Goal: Obtain resource: Download file/media

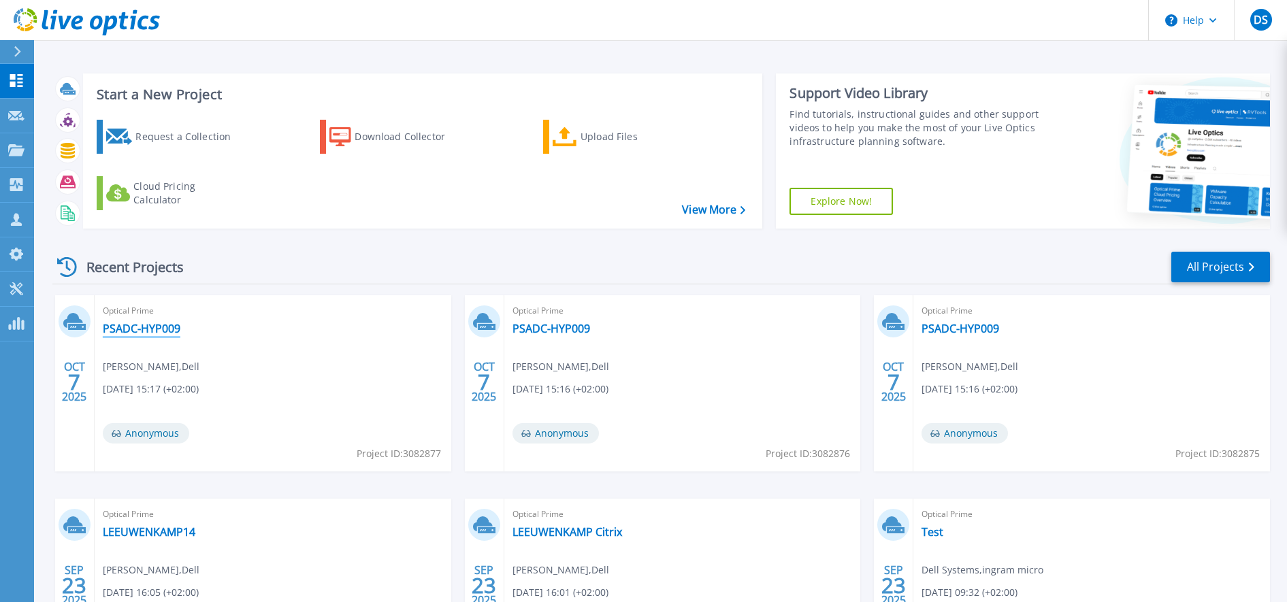
click at [133, 329] on link "PSADC-HYP009" at bounding box center [142, 329] width 78 height 14
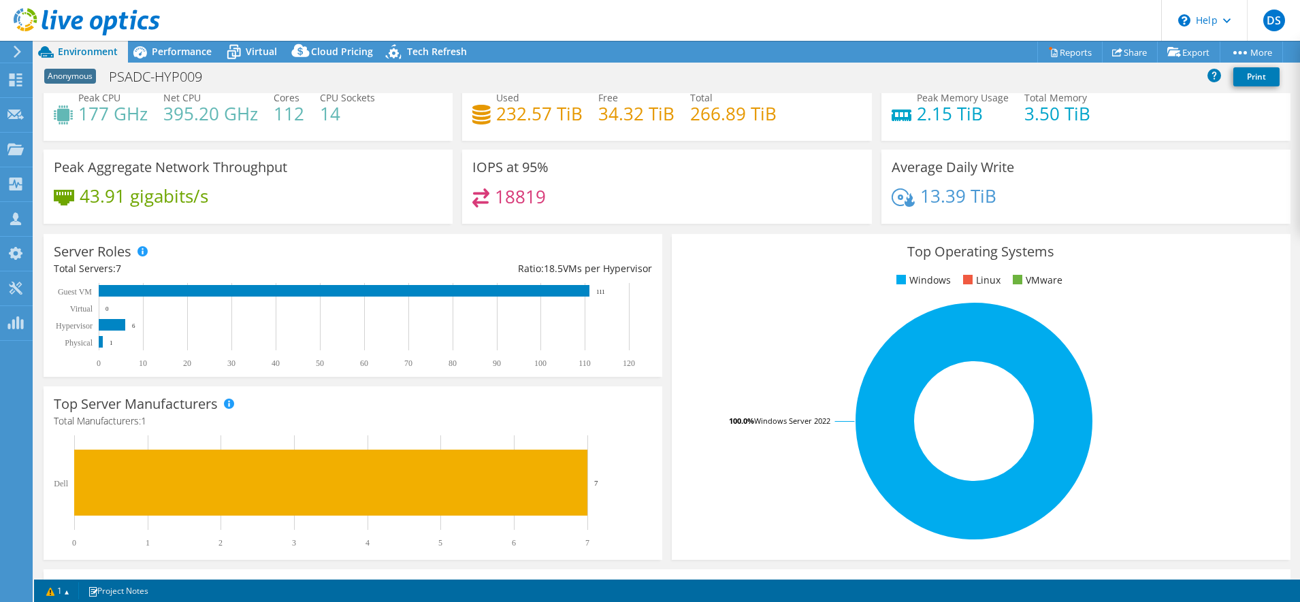
scroll to position [44, 0]
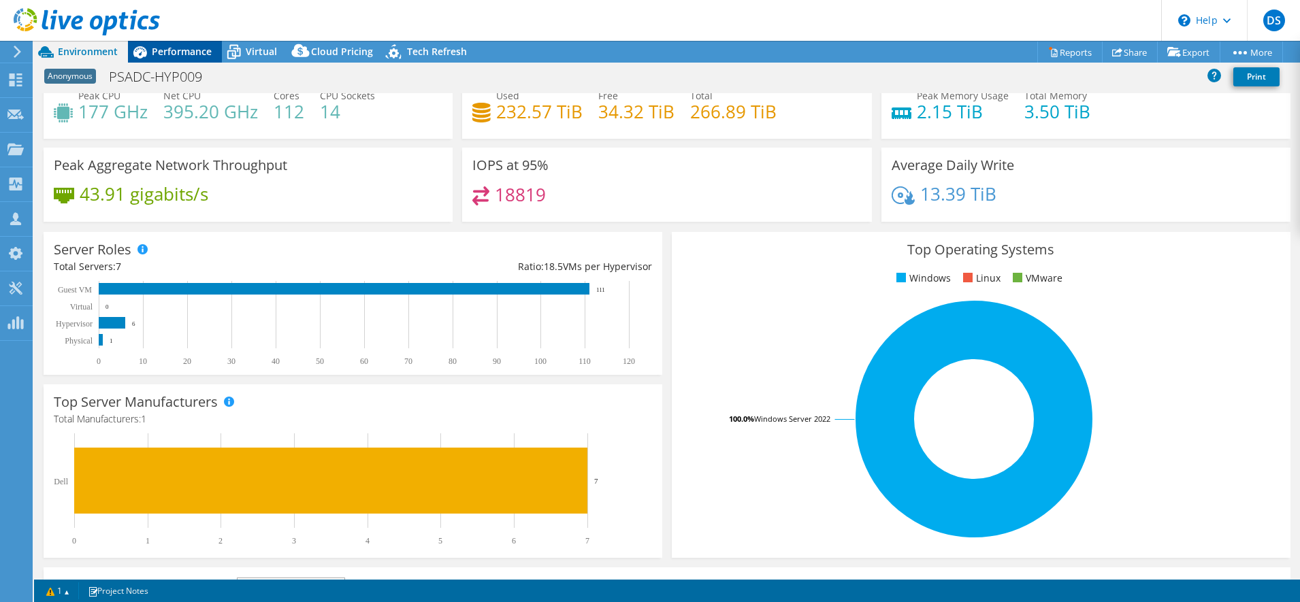
click at [195, 44] on div "Performance" at bounding box center [175, 52] width 94 height 22
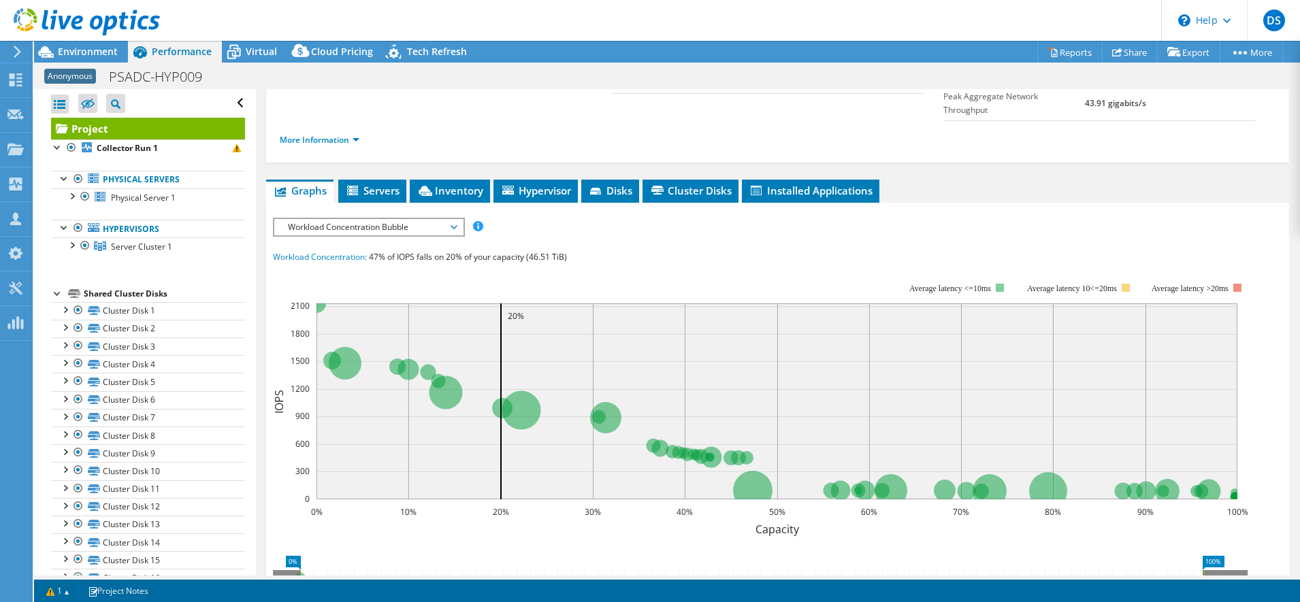
scroll to position [156, 0]
click at [340, 218] on span "Workload Concentration Bubble" at bounding box center [368, 226] width 175 height 16
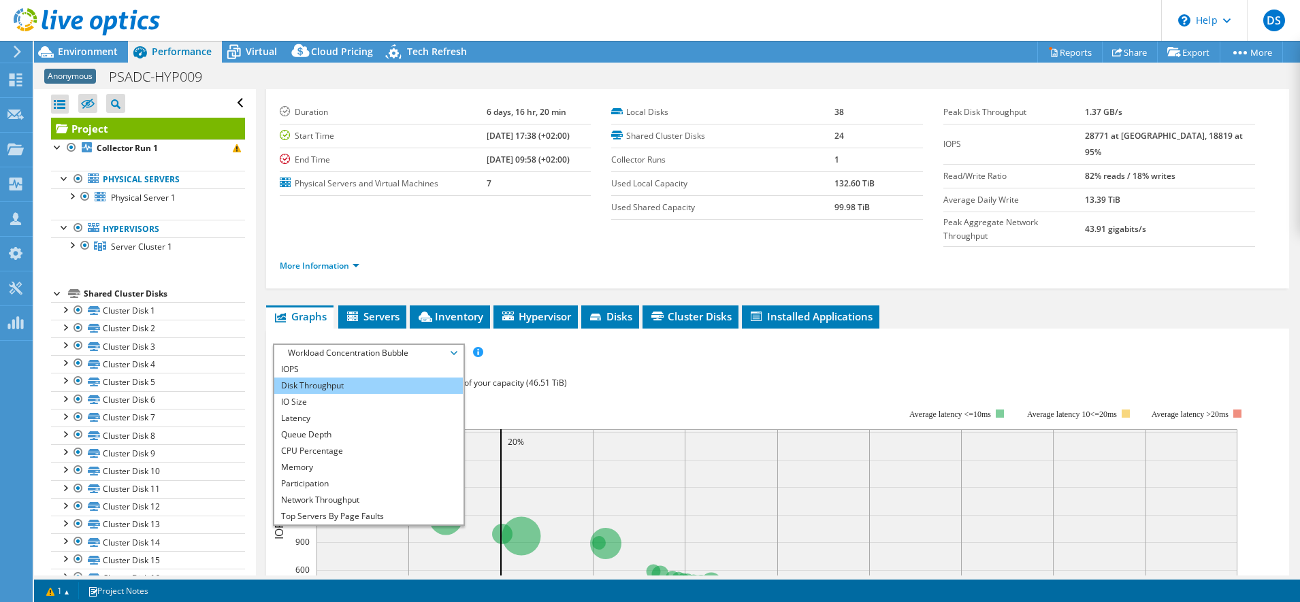
scroll to position [23, 0]
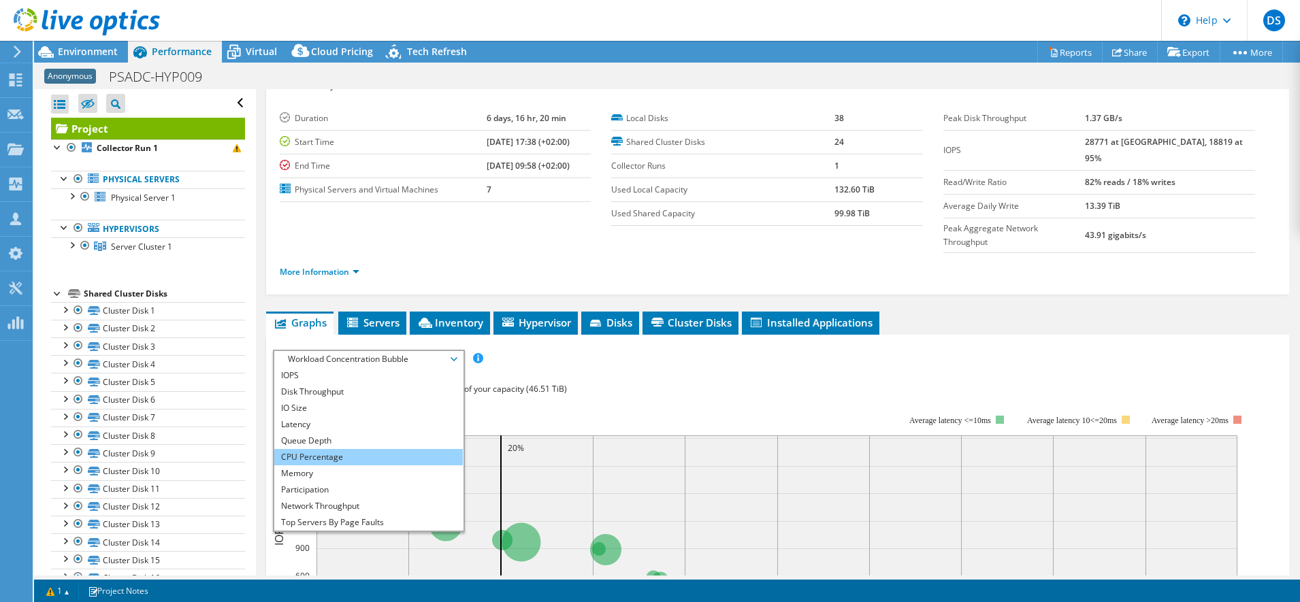
click at [300, 449] on li "CPU Percentage" at bounding box center [368, 457] width 189 height 16
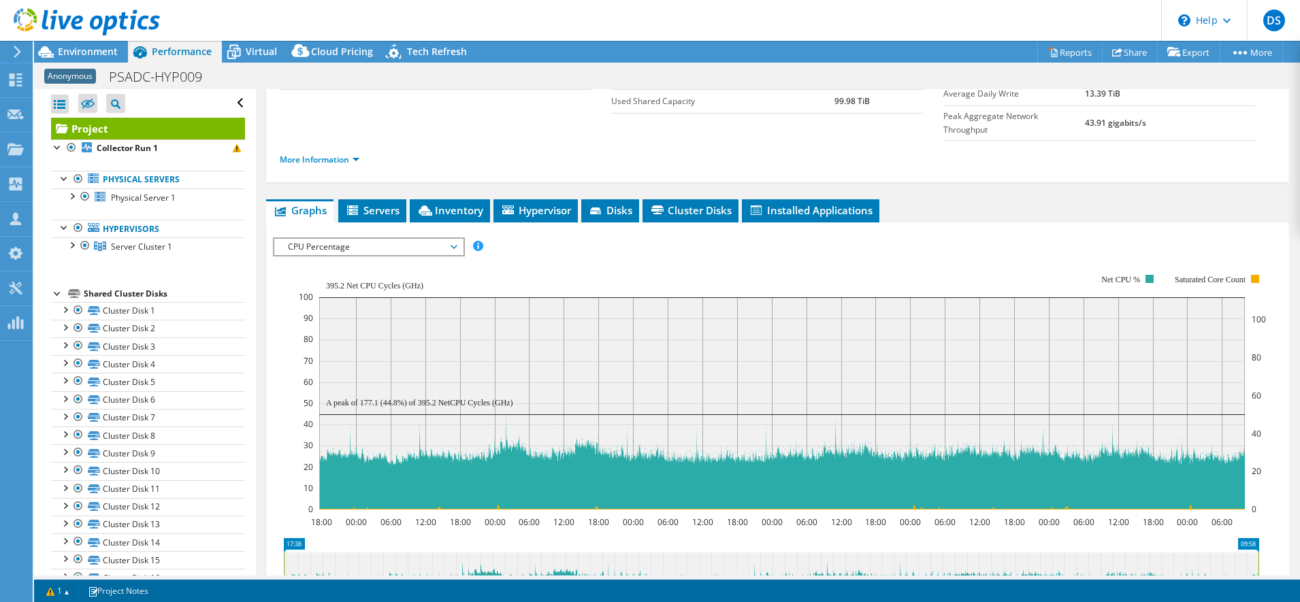
scroll to position [228, 0]
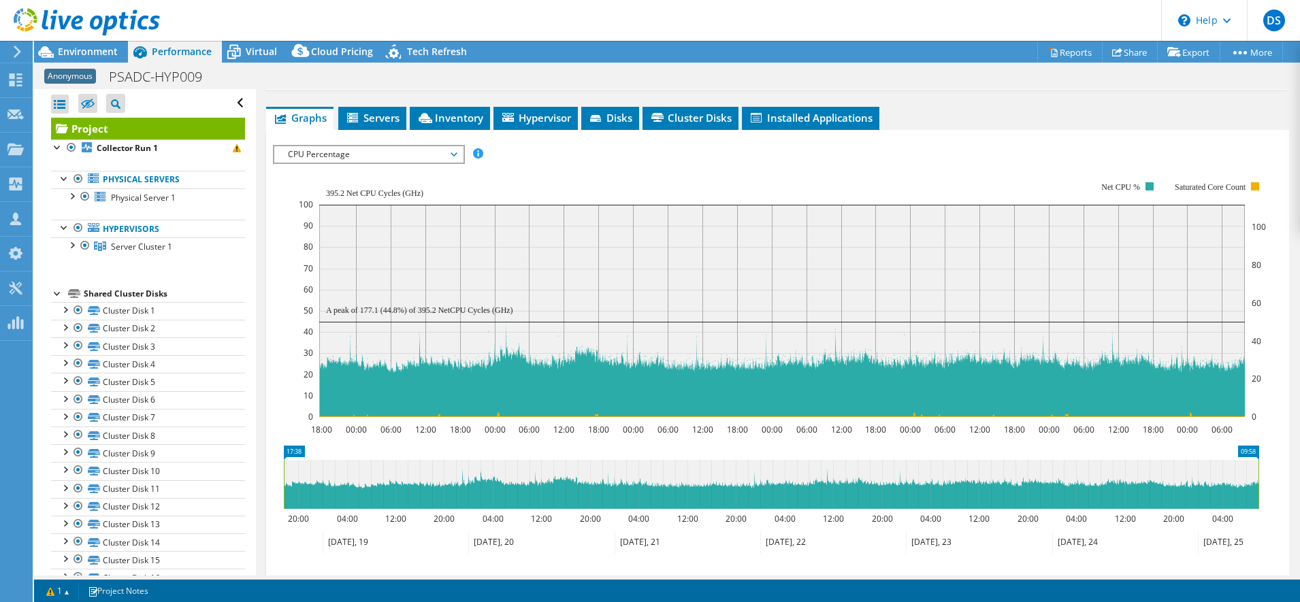
click at [397, 146] on span "CPU Percentage" at bounding box center [368, 154] width 175 height 16
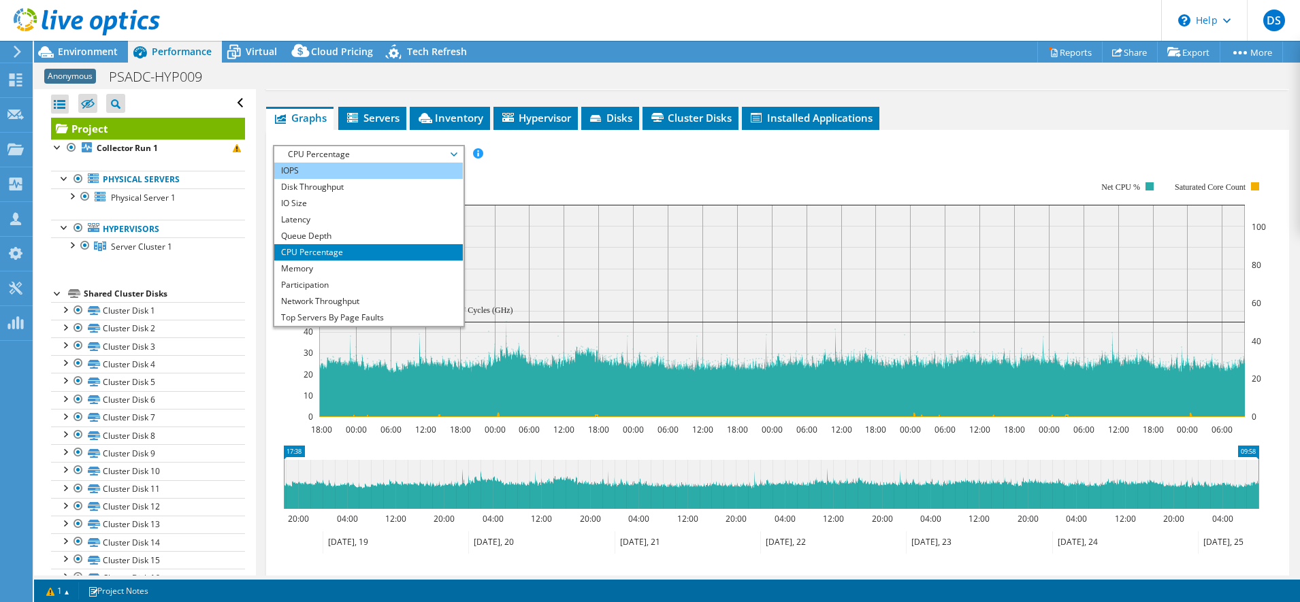
click at [339, 163] on li "IOPS" at bounding box center [368, 171] width 189 height 16
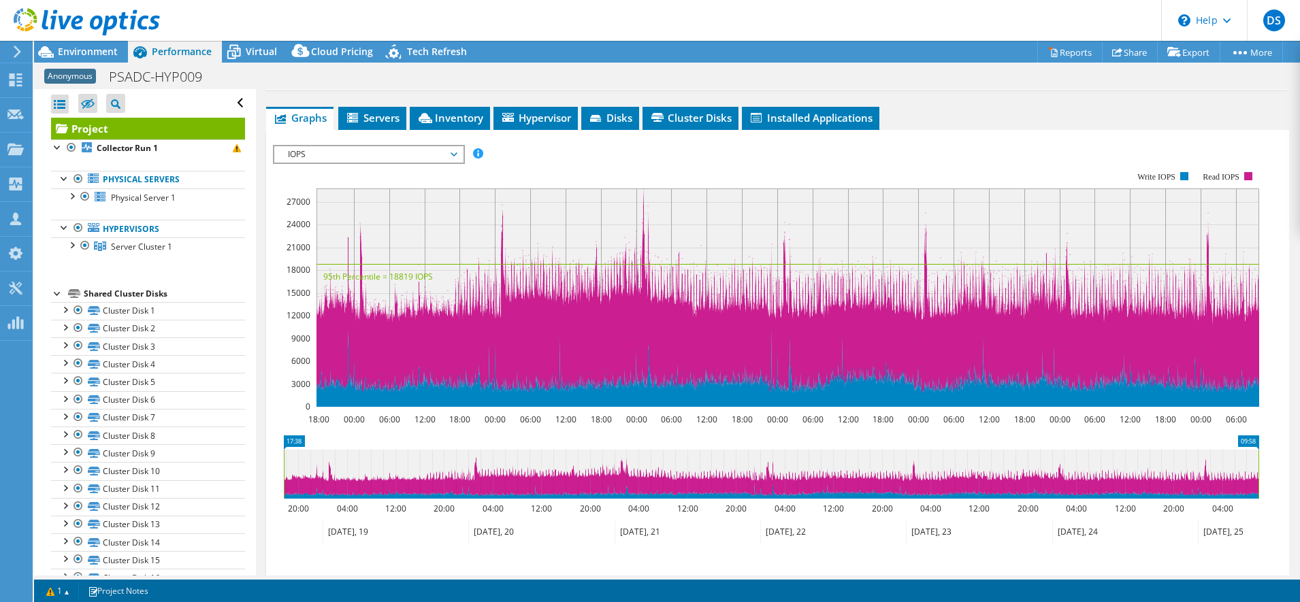
click at [334, 146] on span "IOPS" at bounding box center [368, 154] width 175 height 16
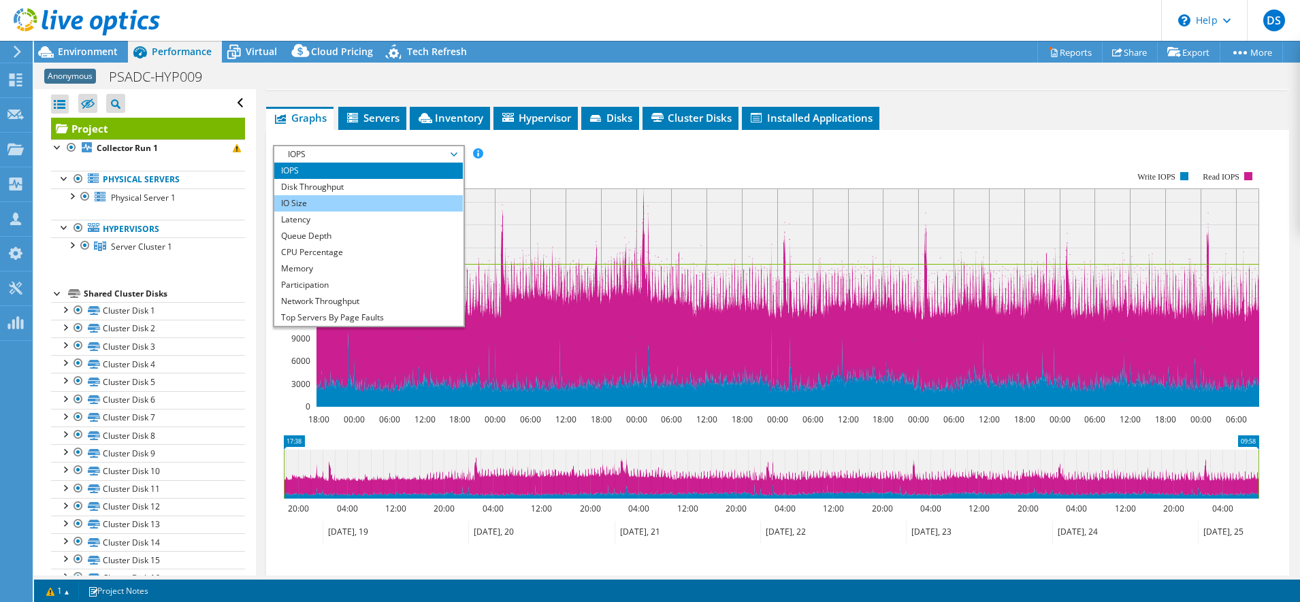
click at [315, 195] on li "IO Size" at bounding box center [368, 203] width 189 height 16
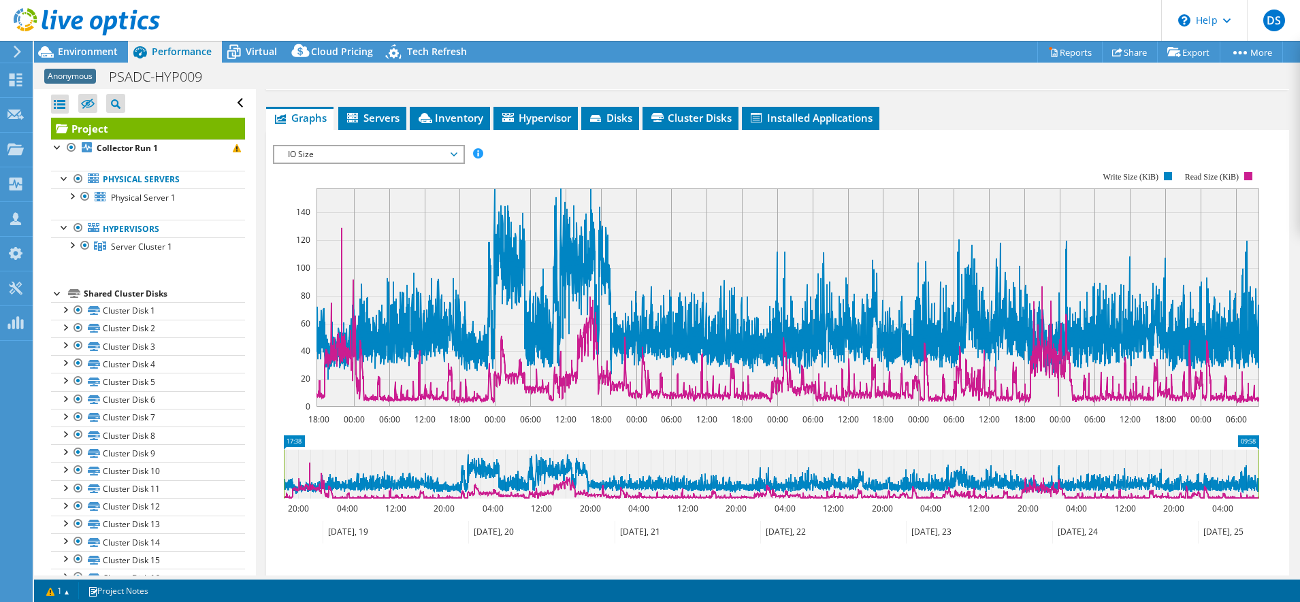
click at [323, 146] on span "IO Size" at bounding box center [368, 154] width 175 height 16
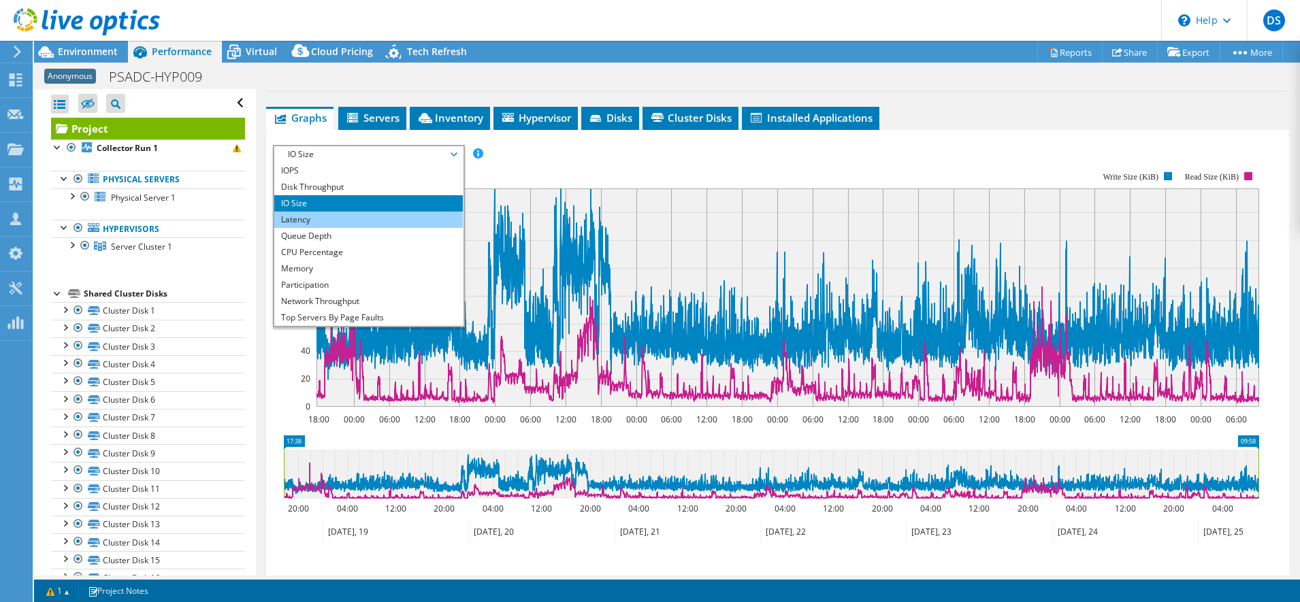
click at [326, 212] on li "Latency" at bounding box center [368, 220] width 189 height 16
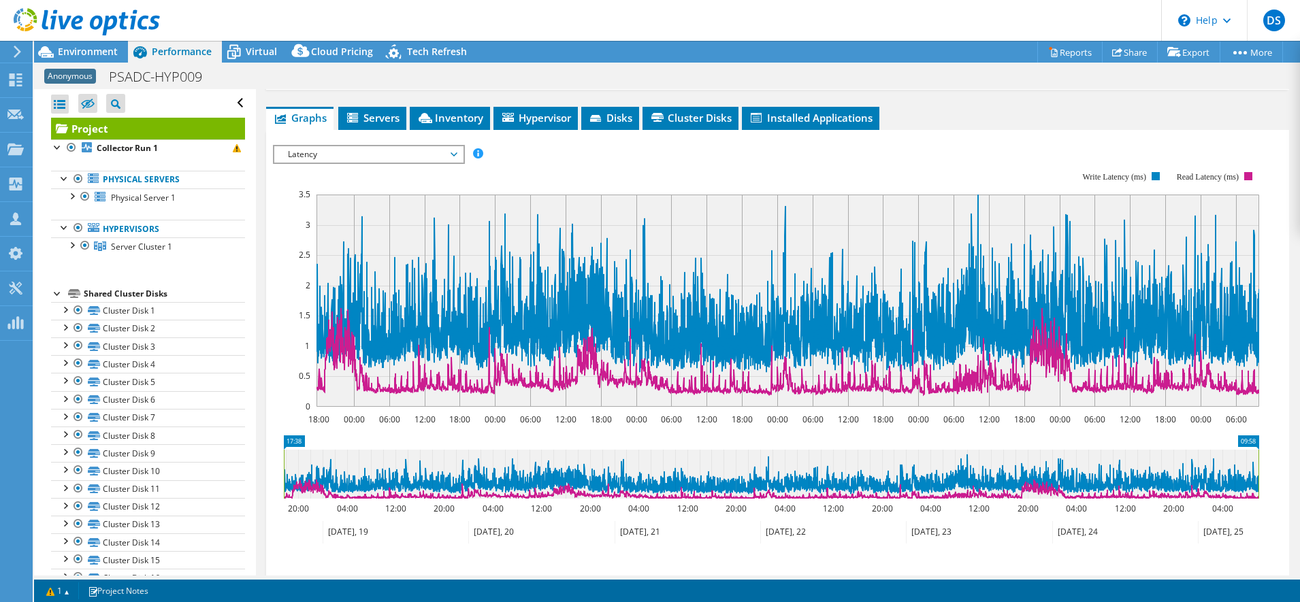
click at [345, 146] on span "Latency" at bounding box center [368, 154] width 175 height 16
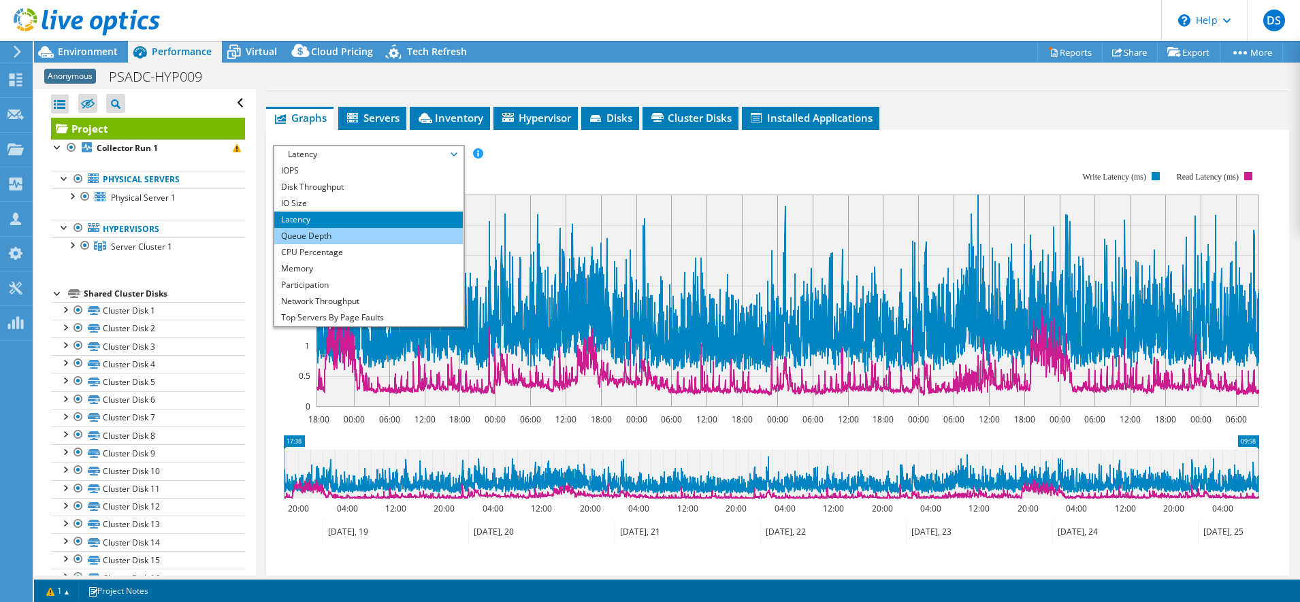
click at [310, 228] on li "Queue Depth" at bounding box center [368, 236] width 189 height 16
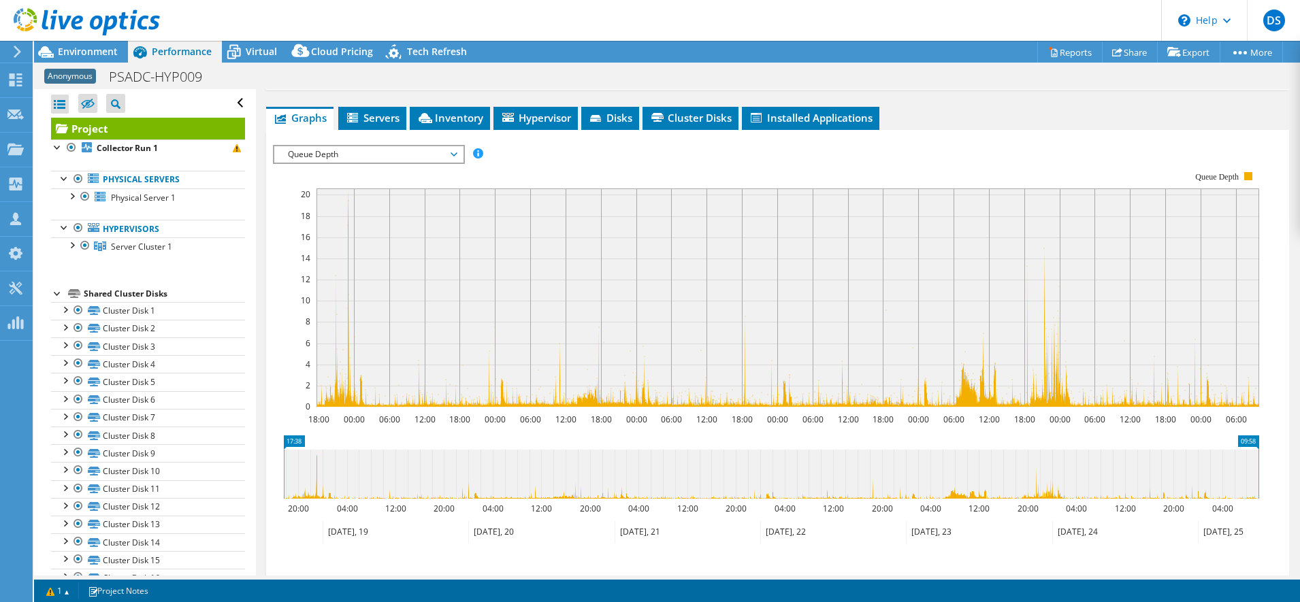
click at [321, 146] on span "Queue Depth" at bounding box center [368, 154] width 175 height 16
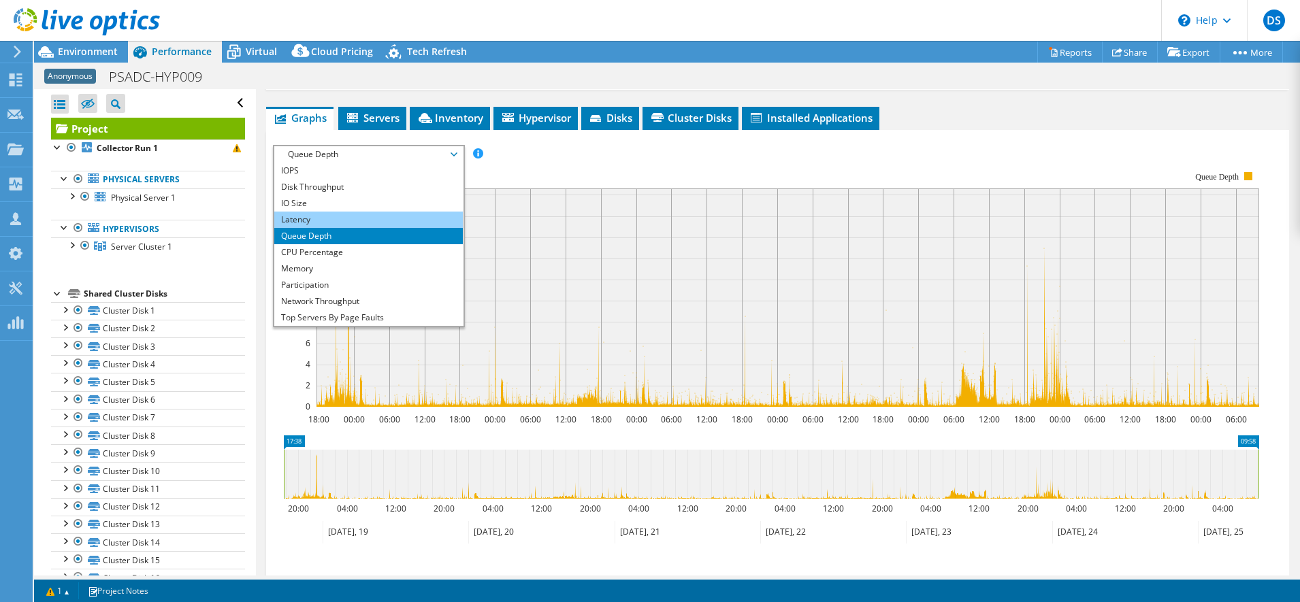
click at [307, 212] on li "Latency" at bounding box center [368, 220] width 189 height 16
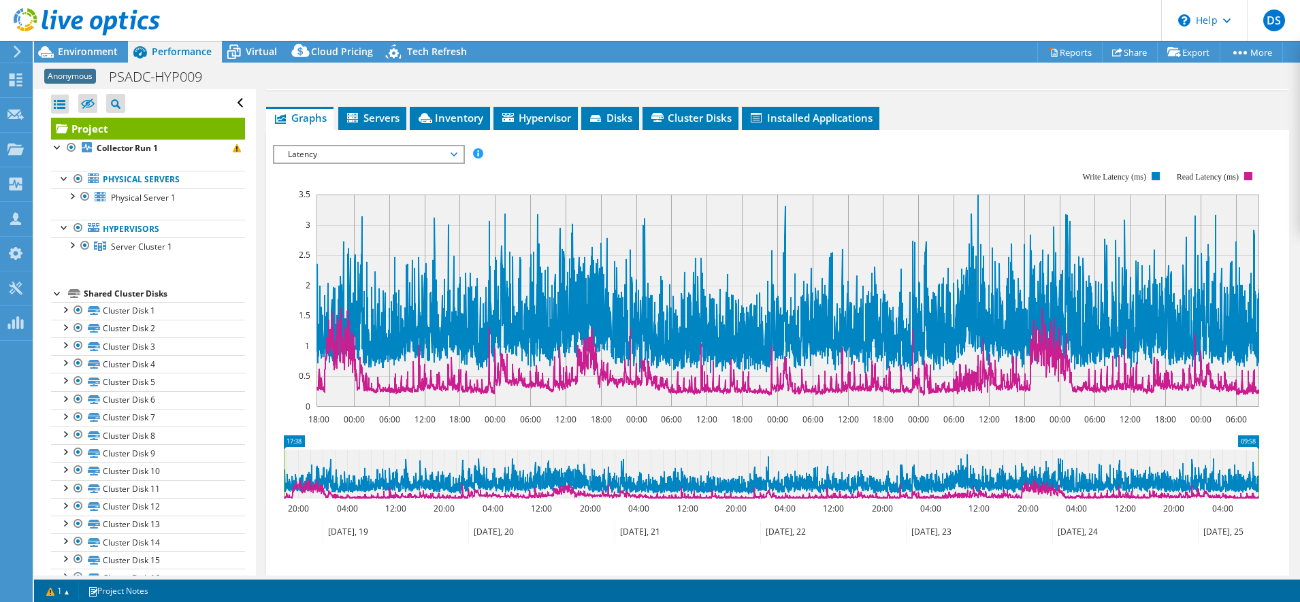
click at [304, 146] on span "Latency" at bounding box center [368, 154] width 175 height 16
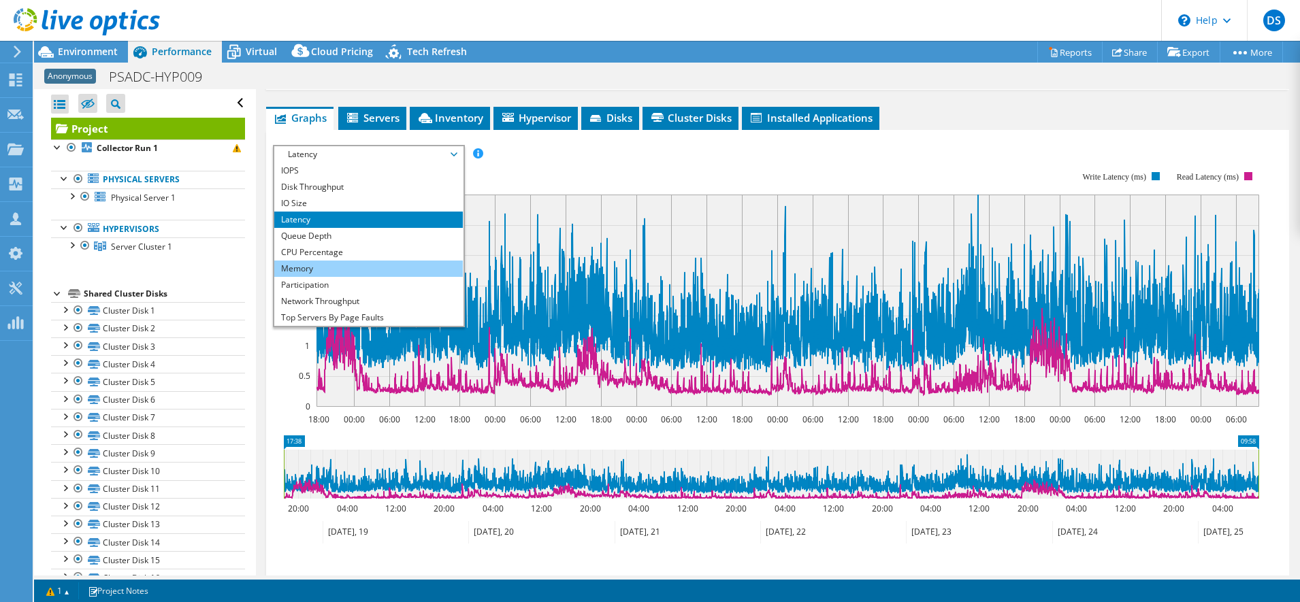
click at [323, 261] on li "Memory" at bounding box center [368, 269] width 189 height 16
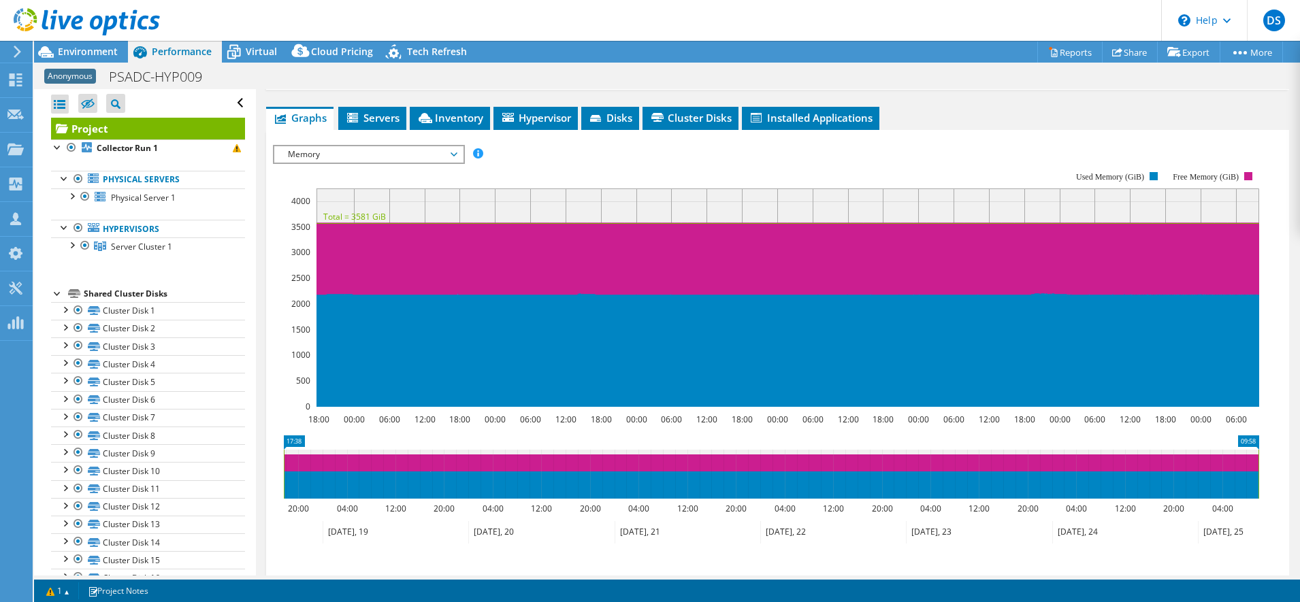
click at [317, 146] on span "Memory" at bounding box center [368, 154] width 175 height 16
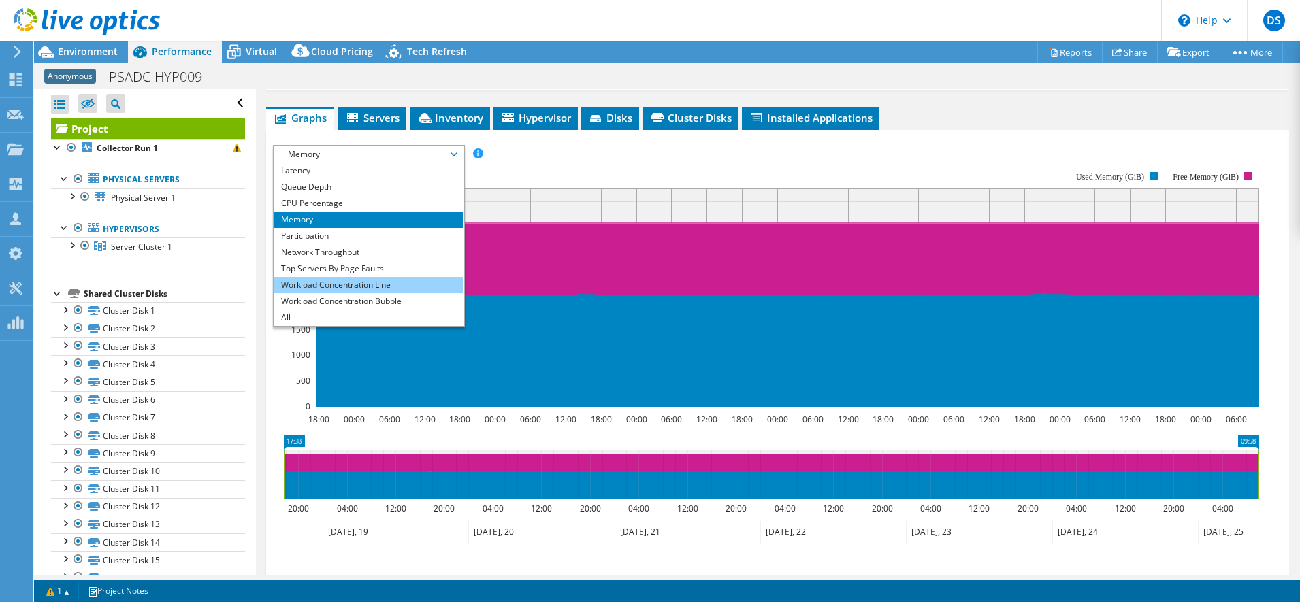
scroll to position [0, 0]
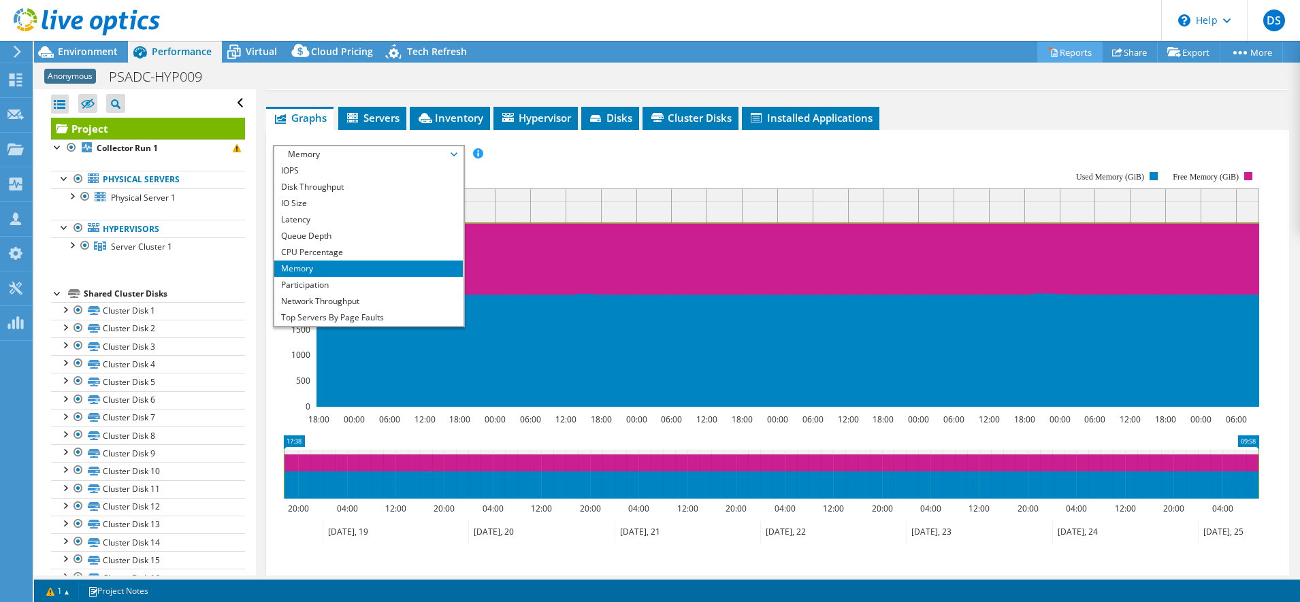
click at [1060, 56] on link "Reports" at bounding box center [1069, 52] width 65 height 21
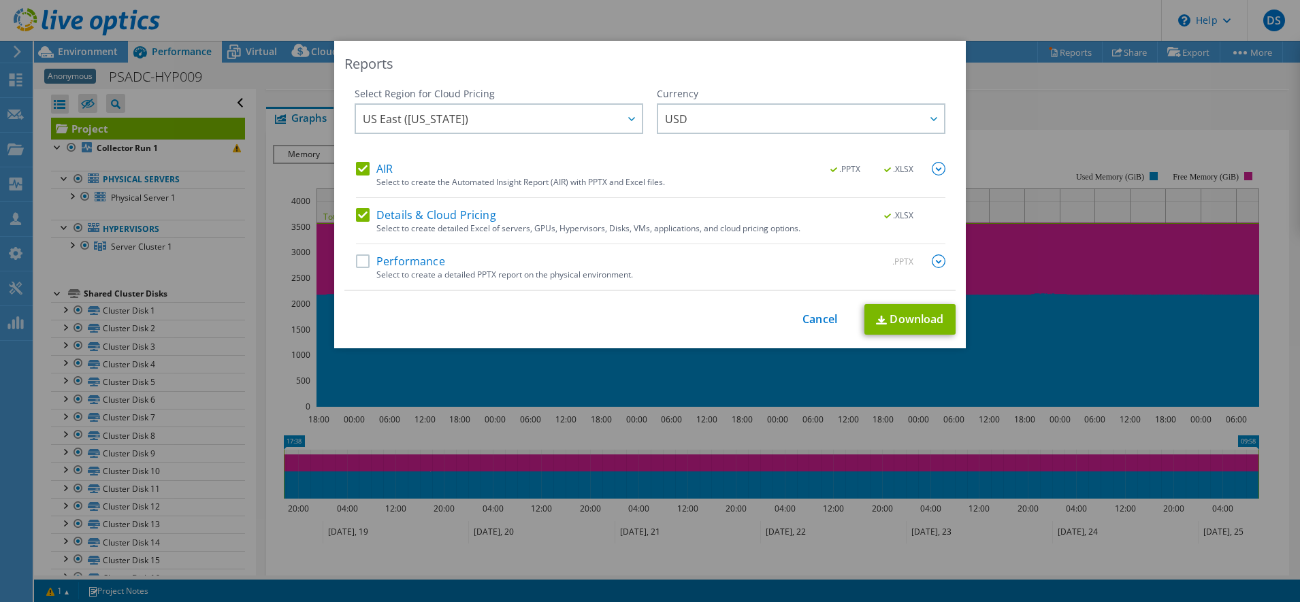
click at [360, 267] on label "Performance" at bounding box center [400, 262] width 89 height 14
click at [0, 0] on input "Performance" at bounding box center [0, 0] width 0 height 0
click at [896, 319] on link "Download" at bounding box center [909, 319] width 91 height 31
click at [805, 319] on link "Cancel" at bounding box center [819, 319] width 35 height 13
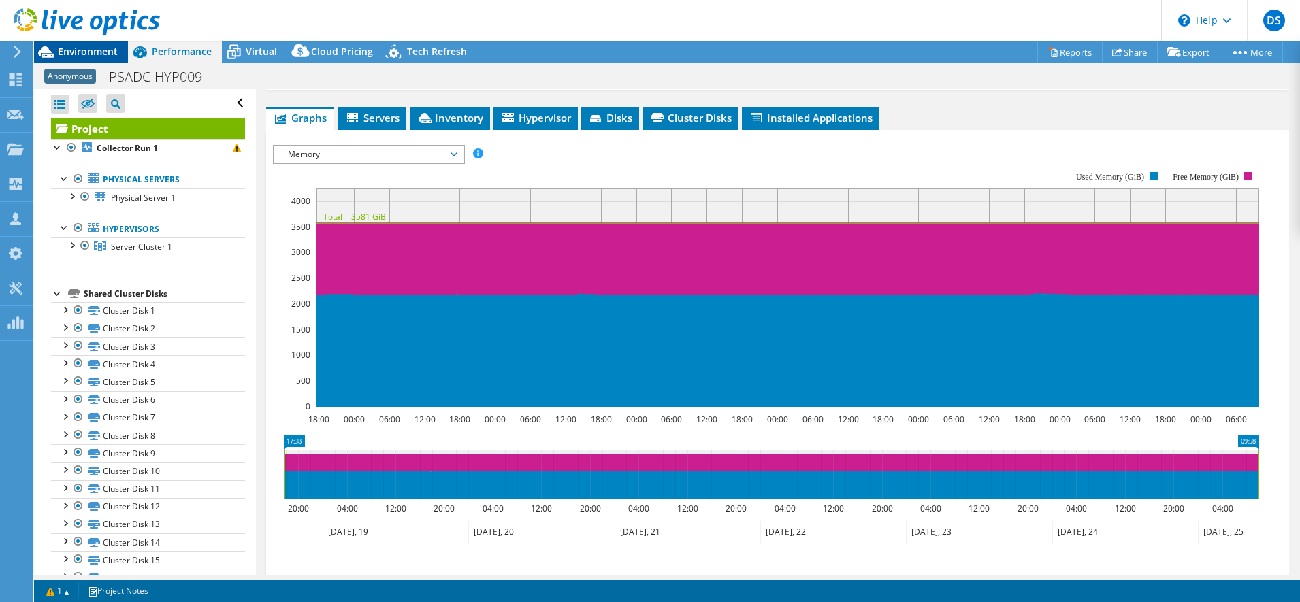
click at [78, 48] on span "Environment" at bounding box center [88, 51] width 60 height 13
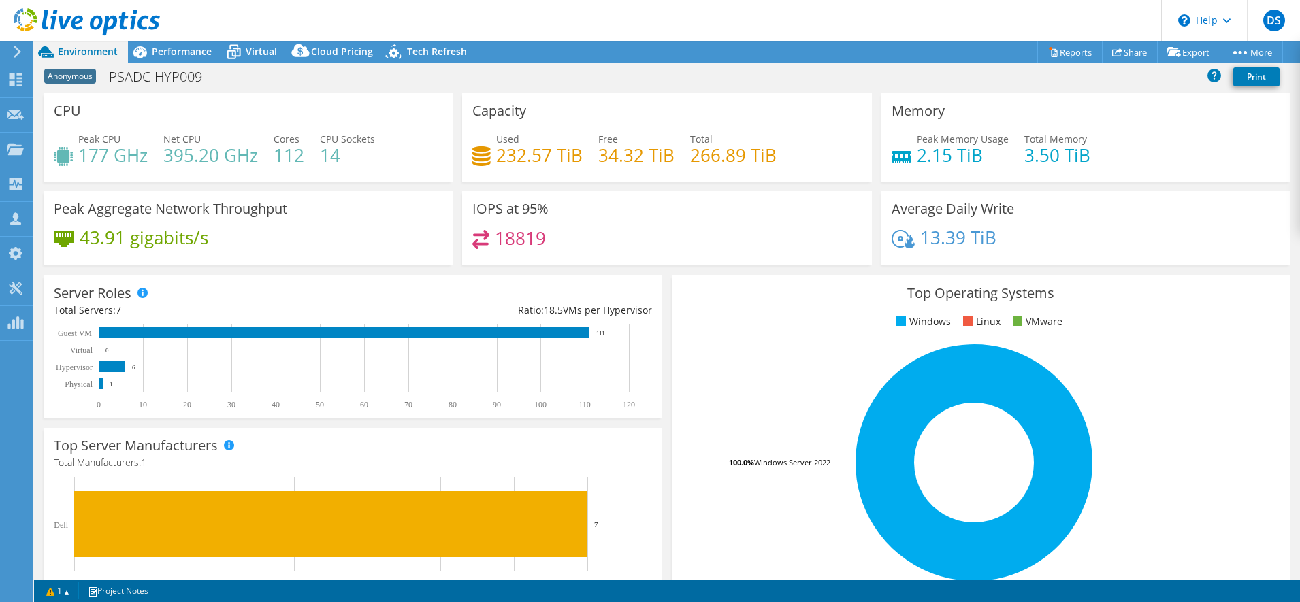
click at [117, 240] on h4 "43.91 gigabits/s" at bounding box center [144, 237] width 129 height 15
click at [167, 48] on span "Performance" at bounding box center [182, 51] width 60 height 13
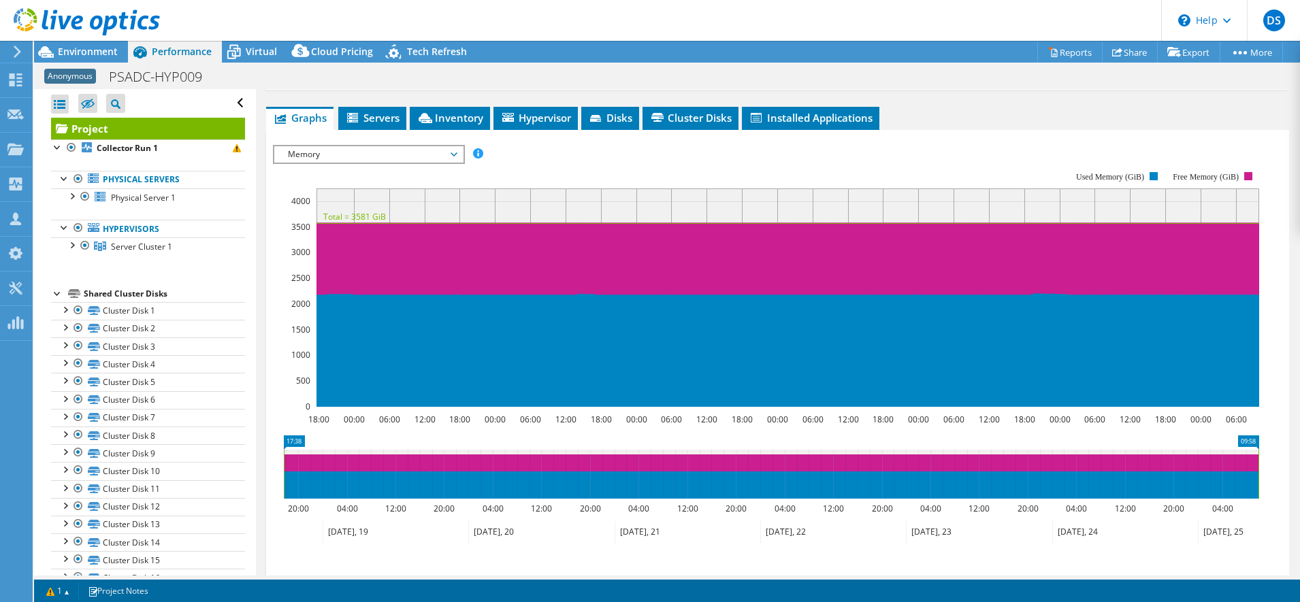
click at [332, 146] on span "Memory" at bounding box center [368, 154] width 175 height 16
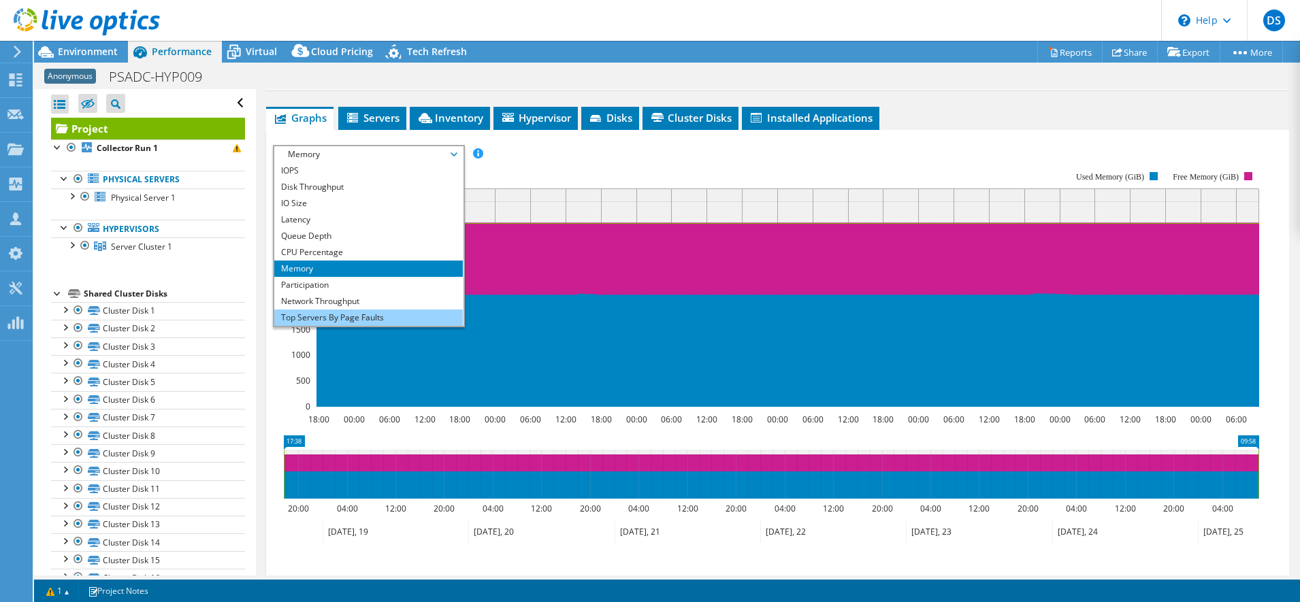
click at [415, 310] on li "Top Servers By Page Faults" at bounding box center [368, 318] width 189 height 16
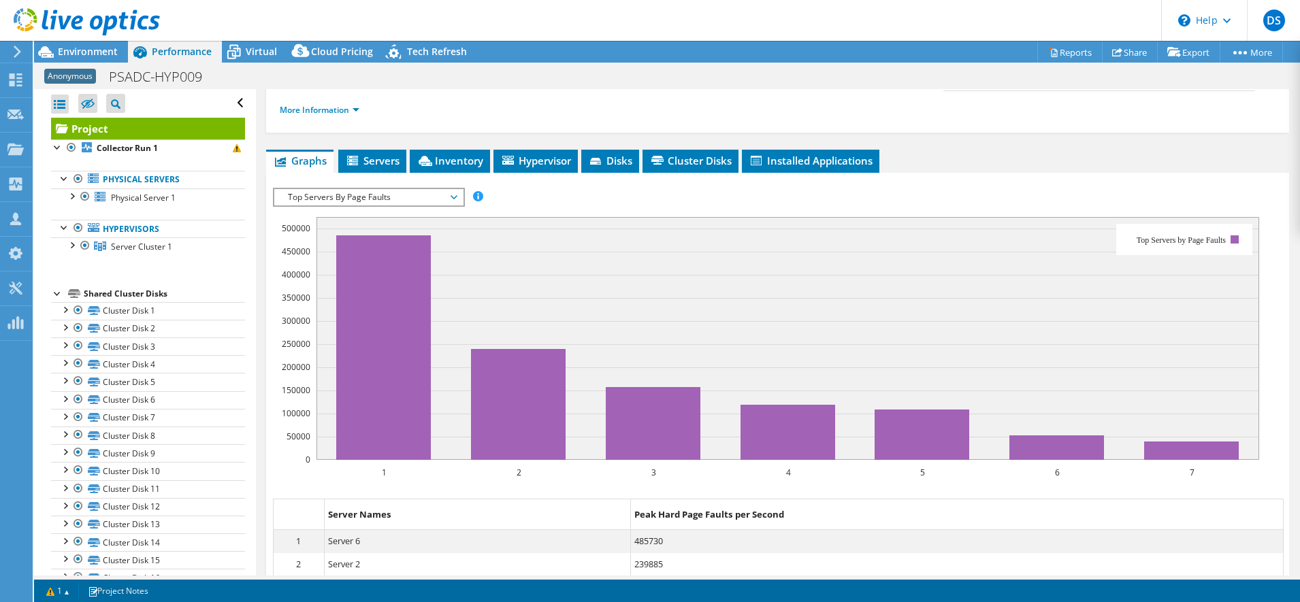
scroll to position [172, 0]
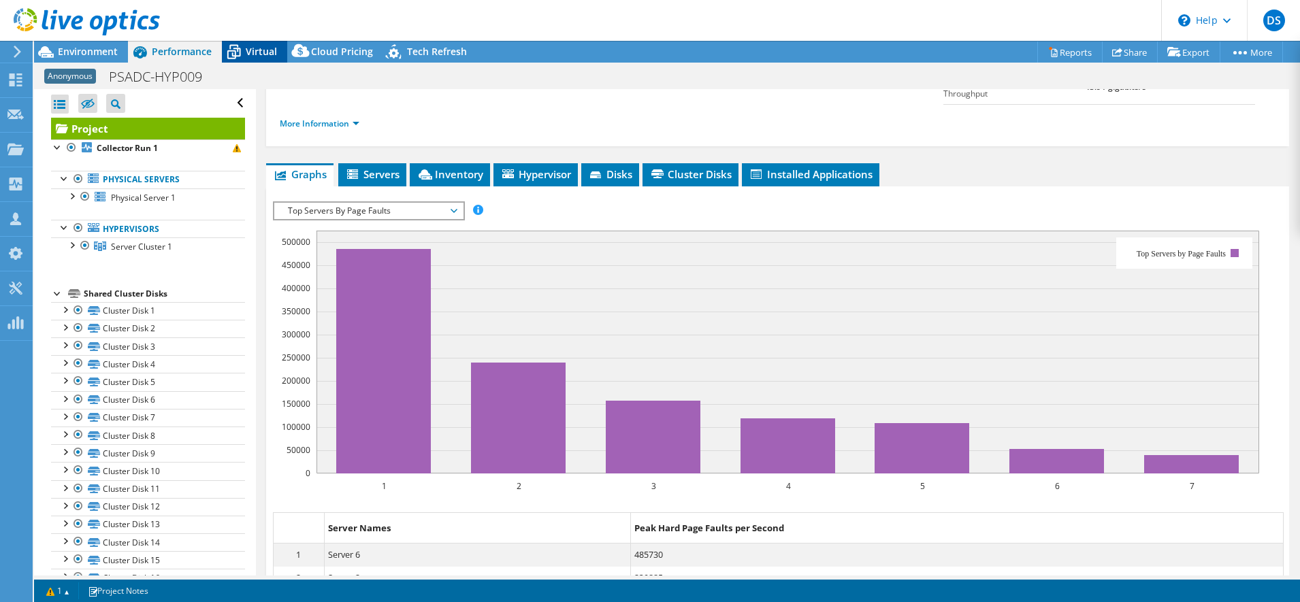
click at [267, 48] on span "Virtual" at bounding box center [261, 51] width 31 height 13
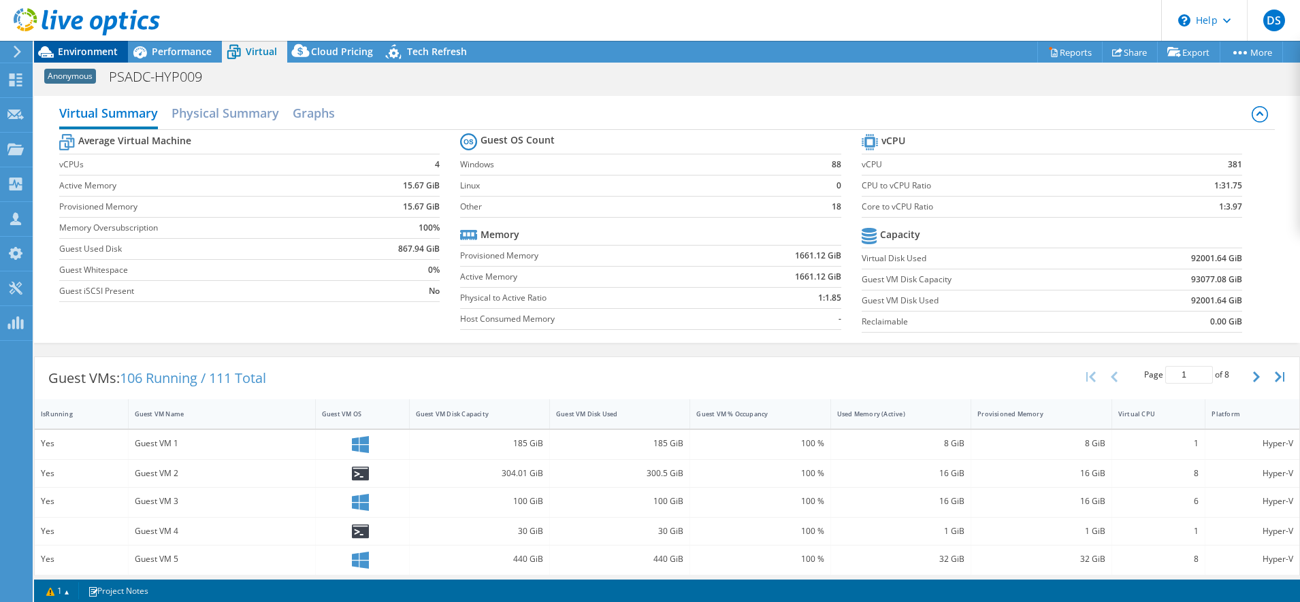
click at [102, 50] on span "Environment" at bounding box center [88, 51] width 60 height 13
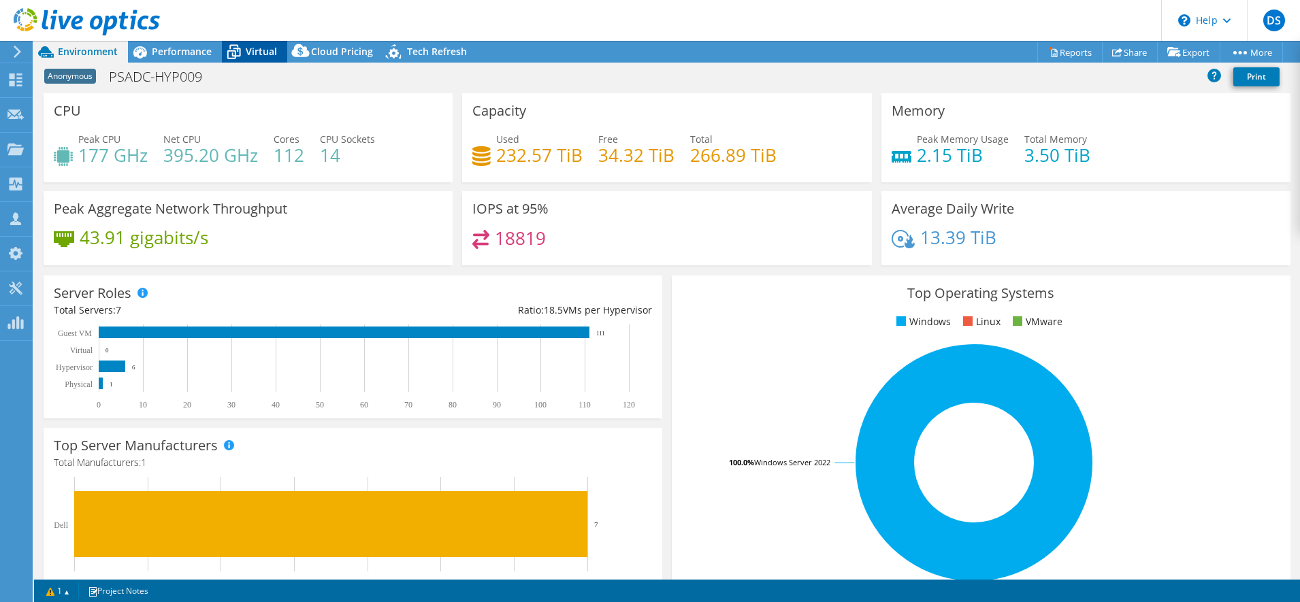
click at [255, 45] on span "Virtual" at bounding box center [261, 51] width 31 height 13
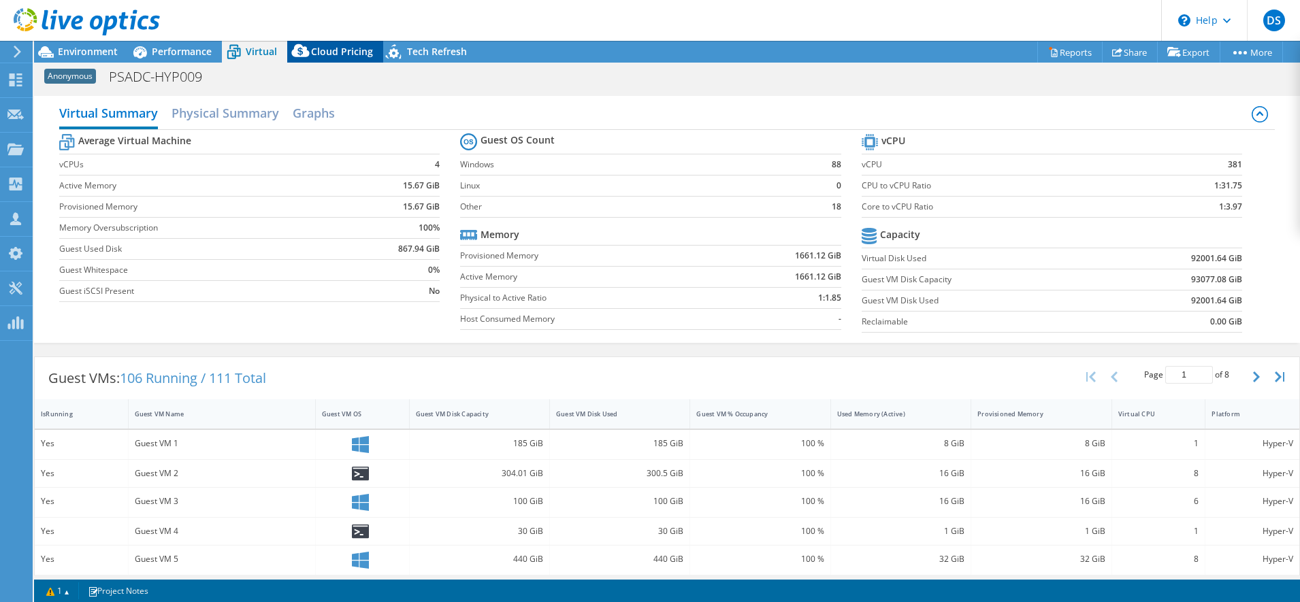
click at [325, 50] on span "Cloud Pricing" at bounding box center [342, 51] width 62 height 13
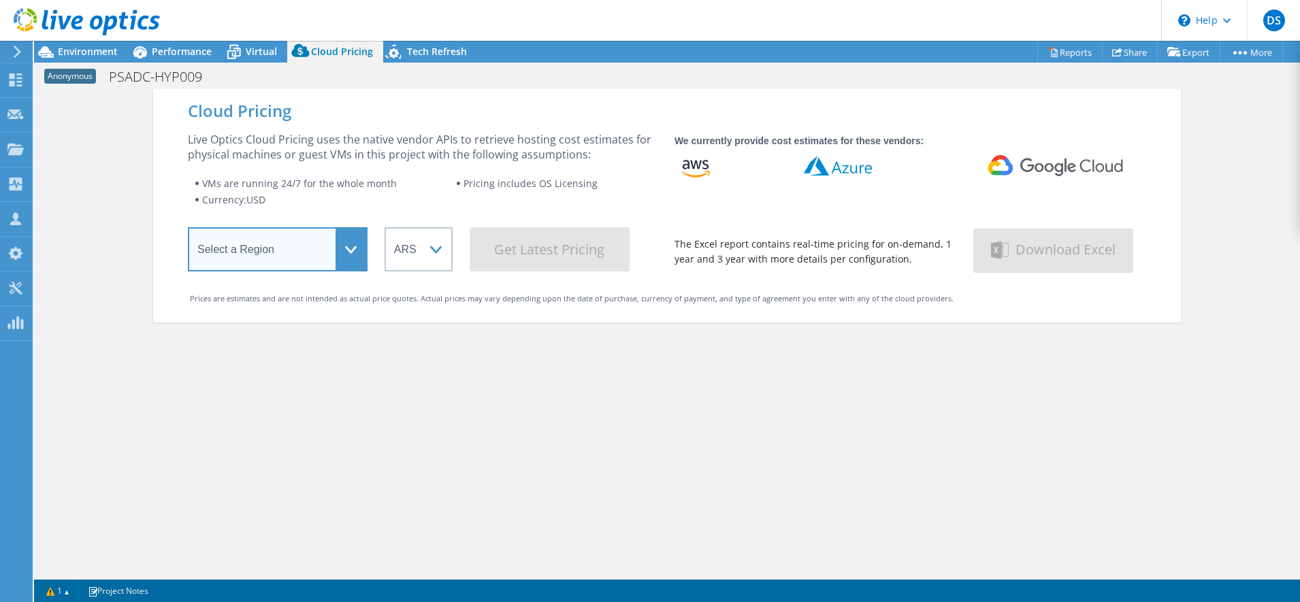
click at [261, 240] on select "Select a Region [GEOGRAPHIC_DATA] ([GEOGRAPHIC_DATA]) [GEOGRAPHIC_DATA] ([GEOGR…" at bounding box center [278, 249] width 180 height 44
select select "EUFrankfurt"
click at [188, 230] on select "Select a Region [GEOGRAPHIC_DATA] ([GEOGRAPHIC_DATA]) [GEOGRAPHIC_DATA] ([GEOGR…" at bounding box center [278, 249] width 180 height 44
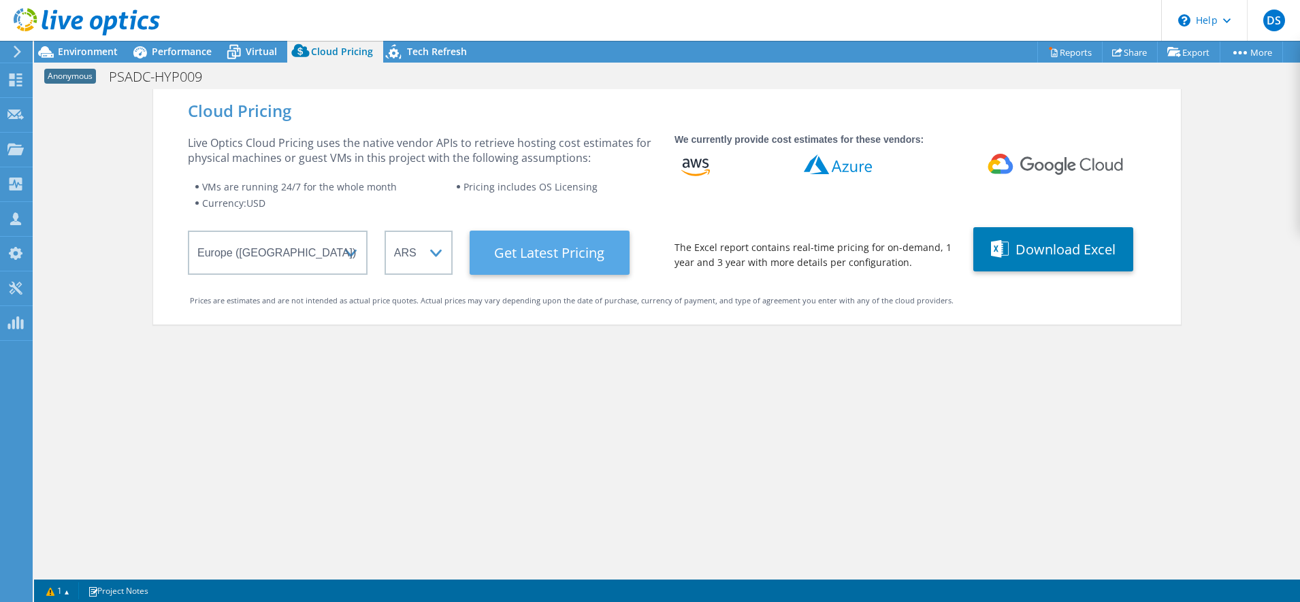
click at [513, 249] on Latest "Get Latest Pricing" at bounding box center [550, 253] width 160 height 44
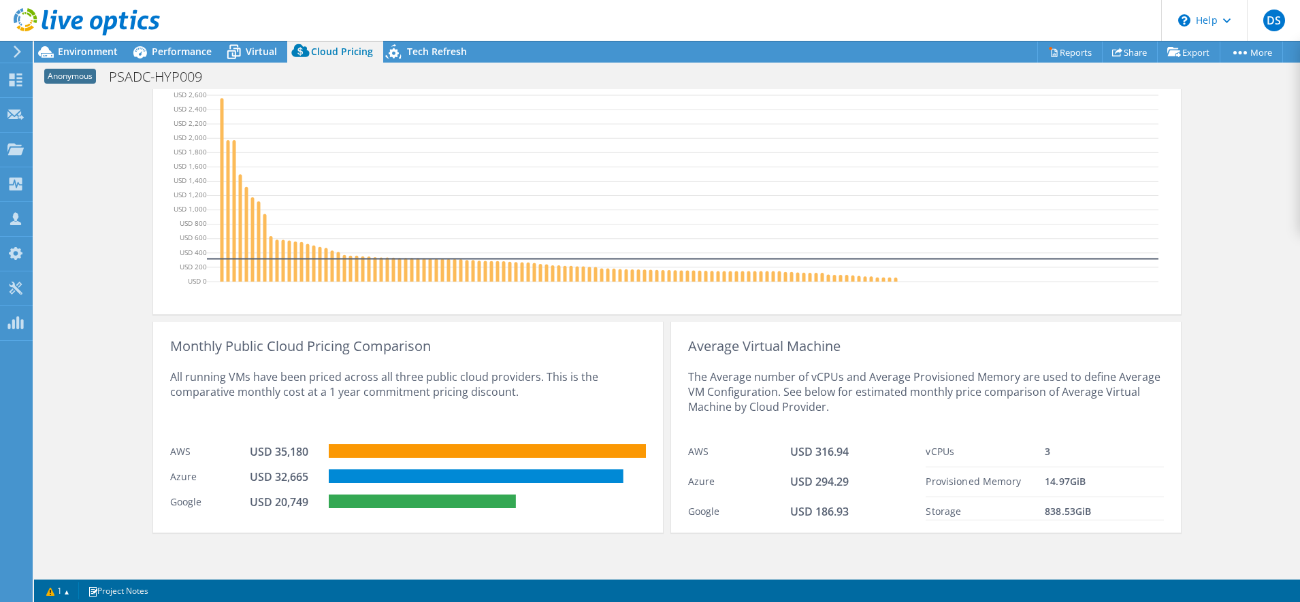
scroll to position [422, 0]
